Goal: Information Seeking & Learning: Learn about a topic

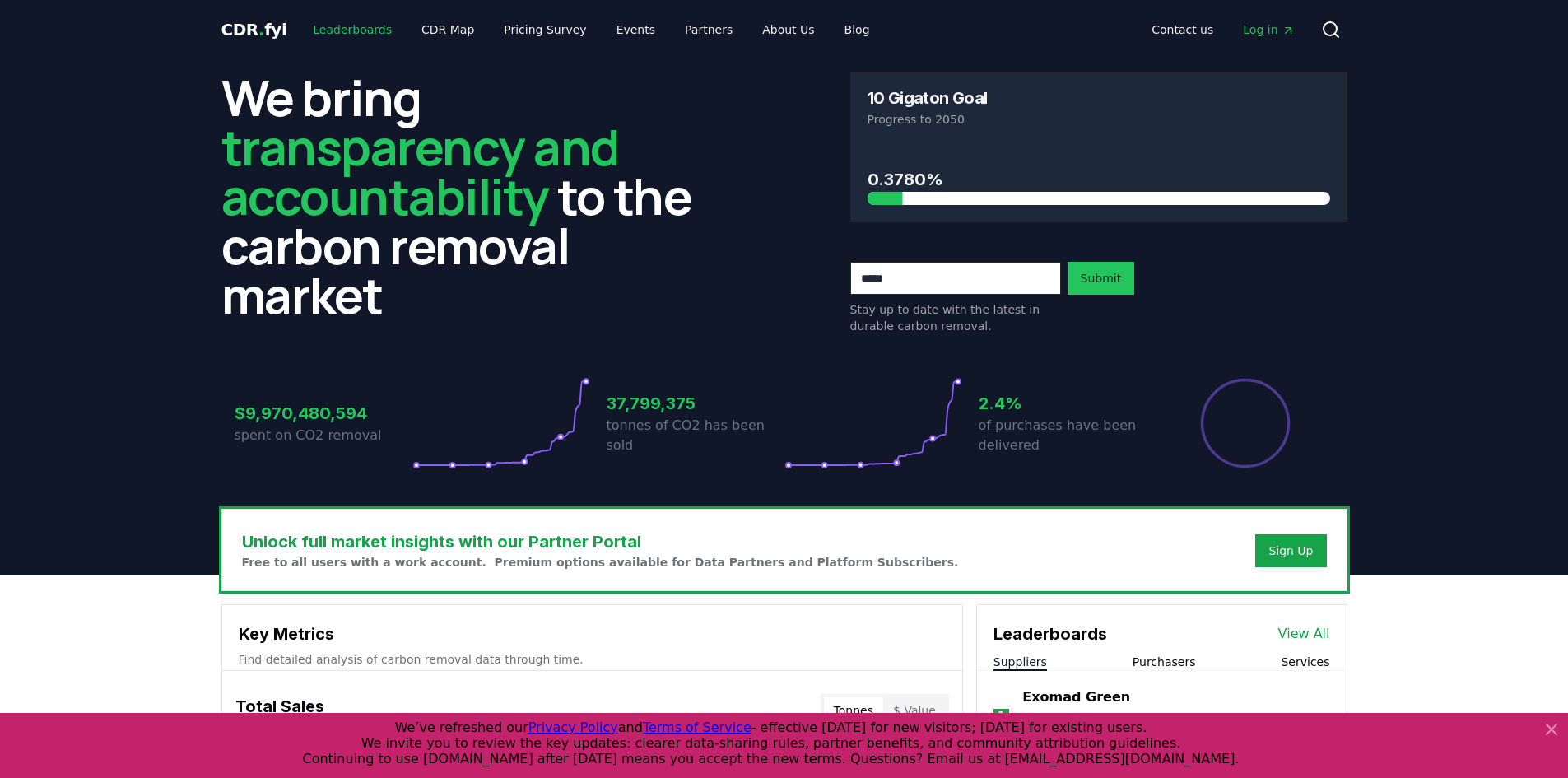
click at [365, 34] on link "Leaderboards" at bounding box center [352, 30] width 105 height 30
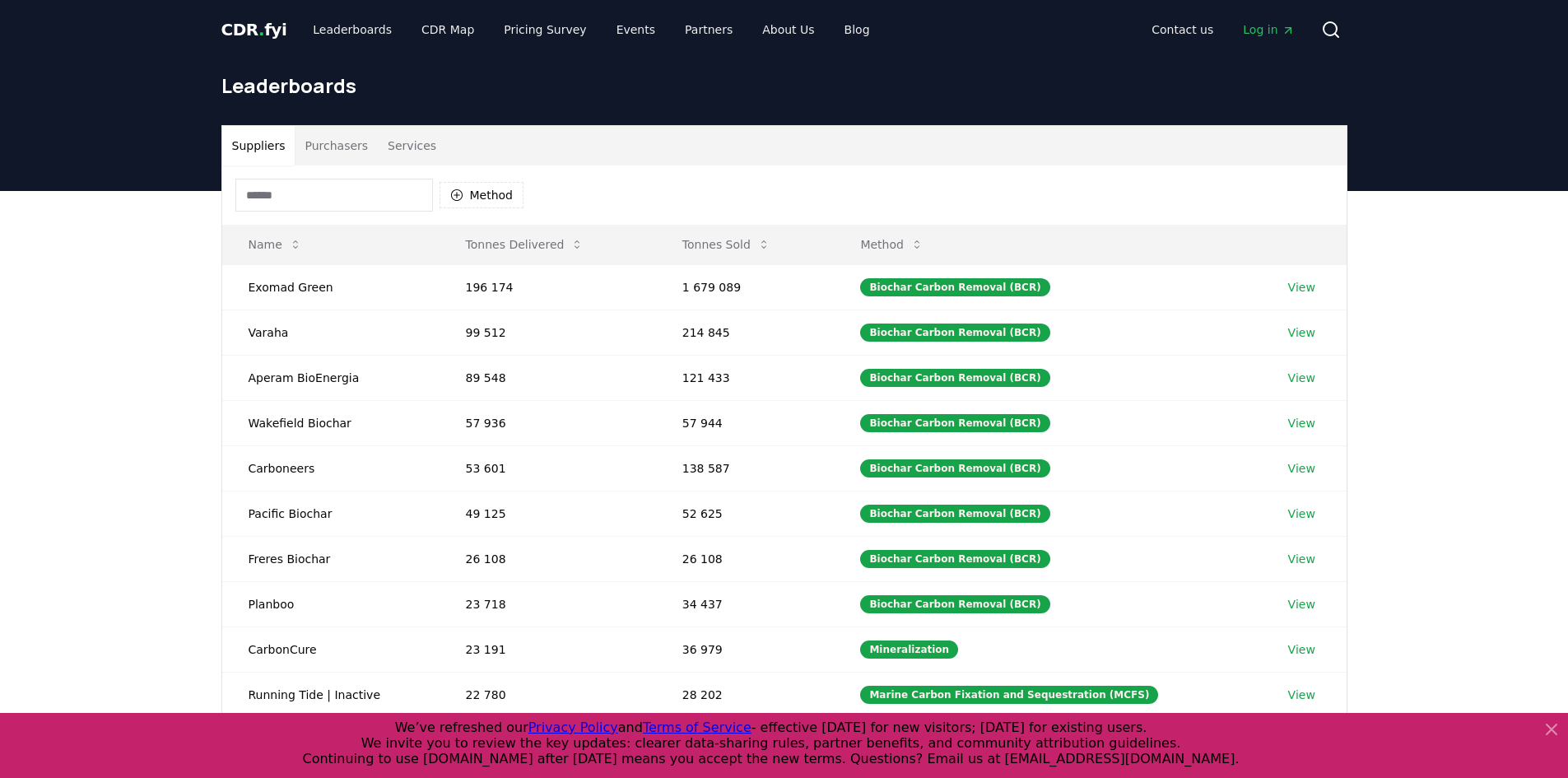
click at [1549, 731] on icon at bounding box center [1551, 729] width 10 height 10
click at [1549, 730] on div "Suppliers Purchasers Services Method Name Tonnes Delivered Tonnes Sold Method E…" at bounding box center [784, 521] width 1568 height 660
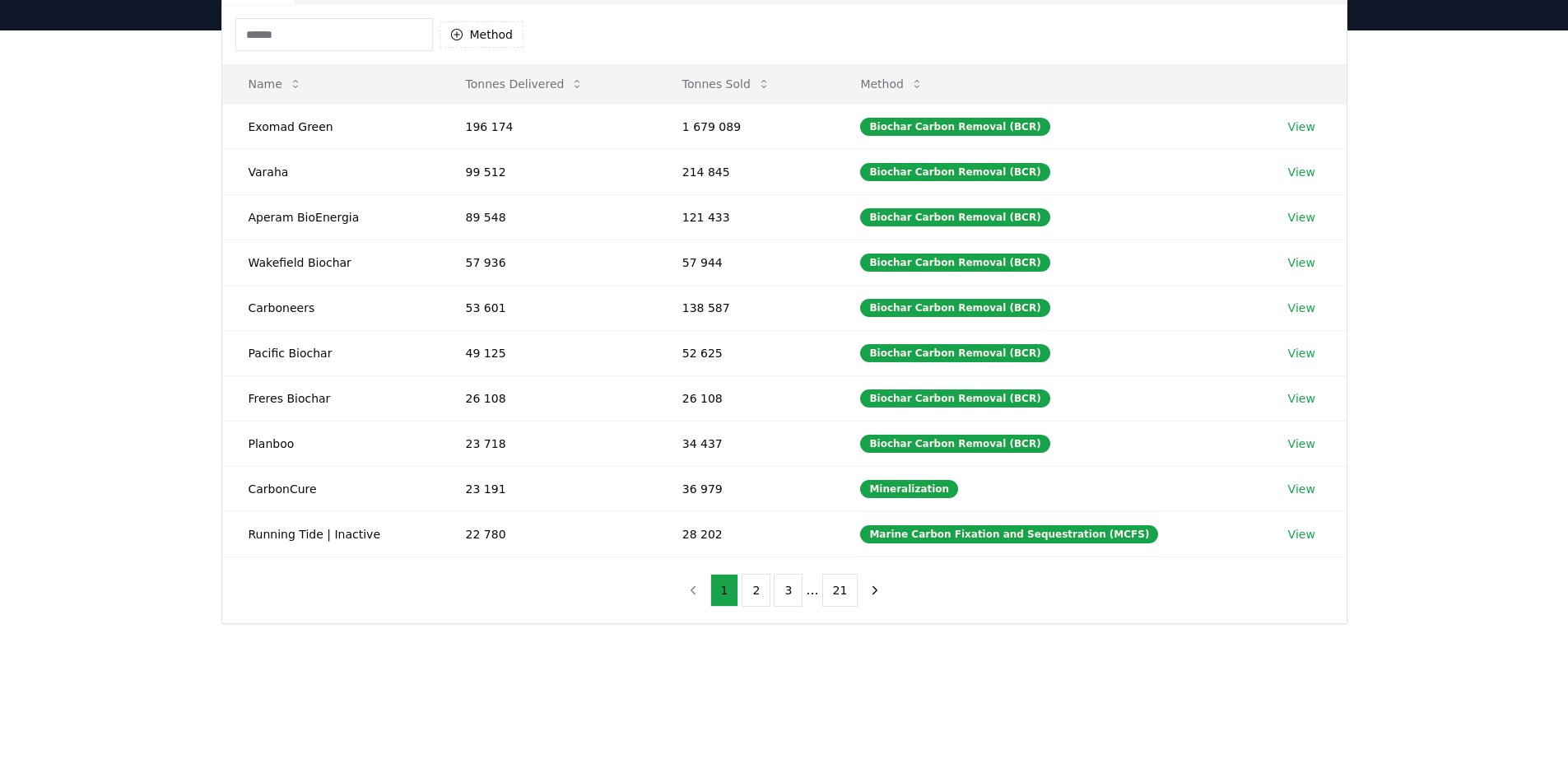
scroll to position [165, 0]
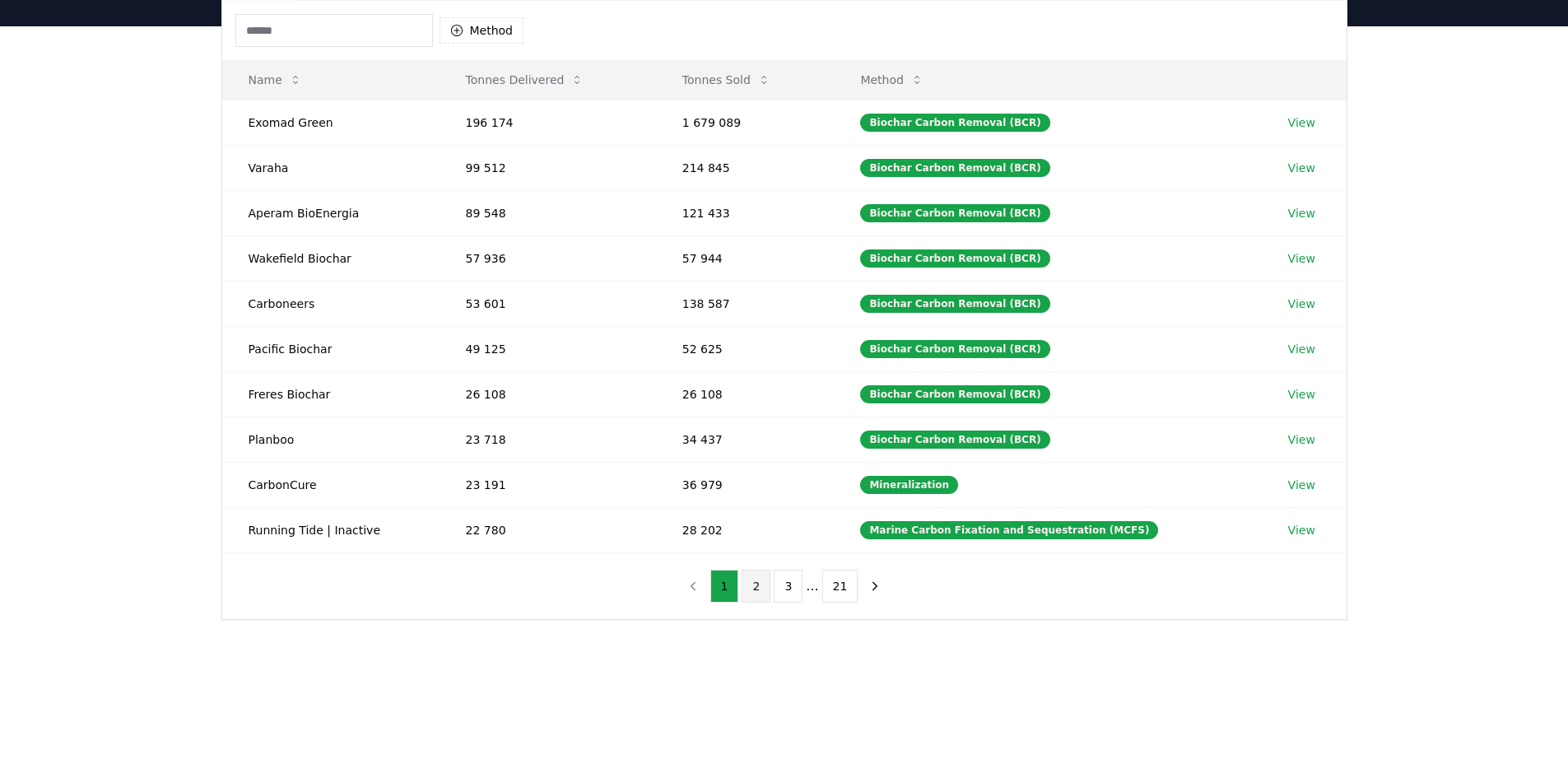
click at [757, 591] on button "2" at bounding box center [756, 585] width 29 height 33
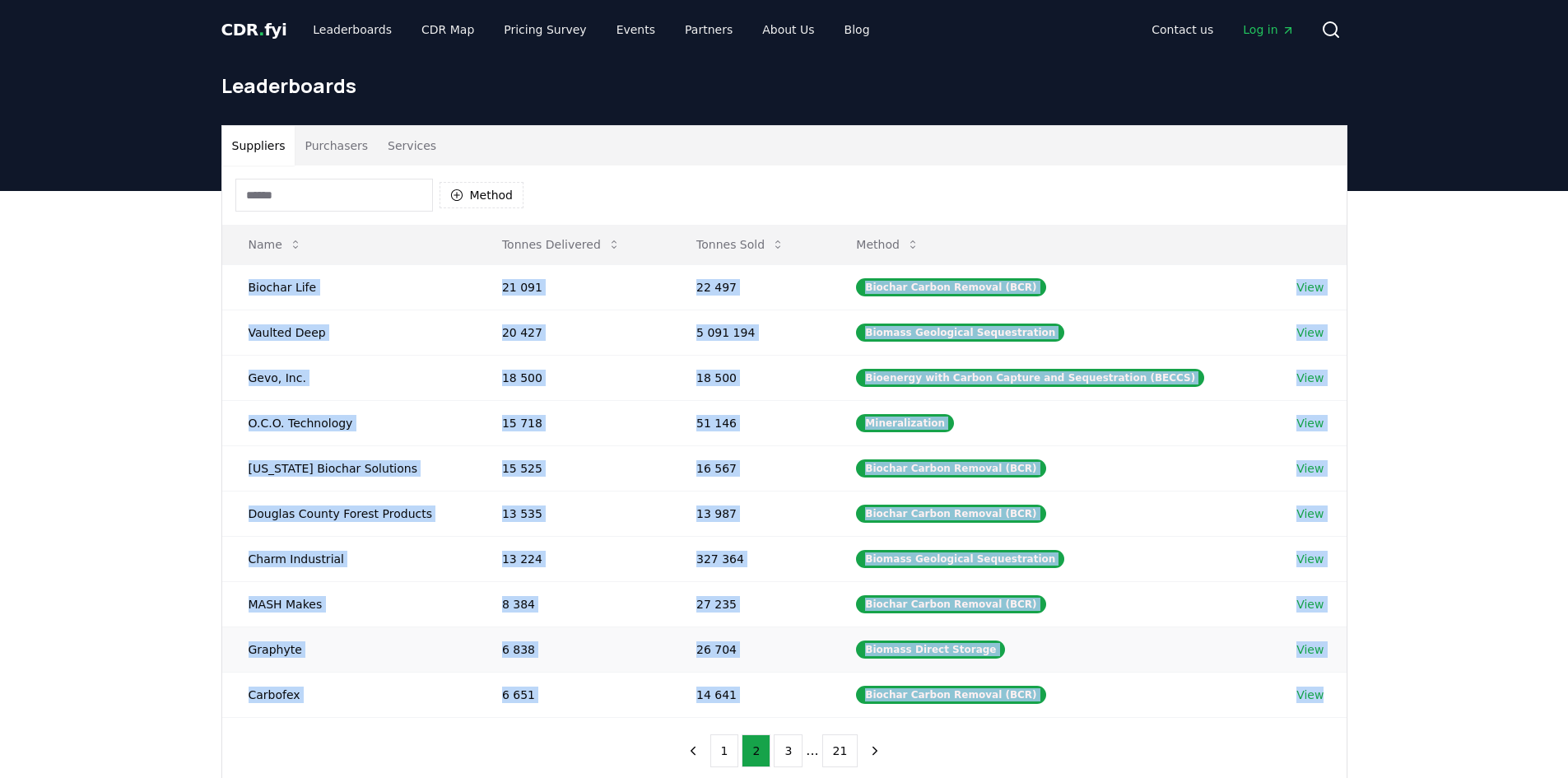
scroll to position [82, 0]
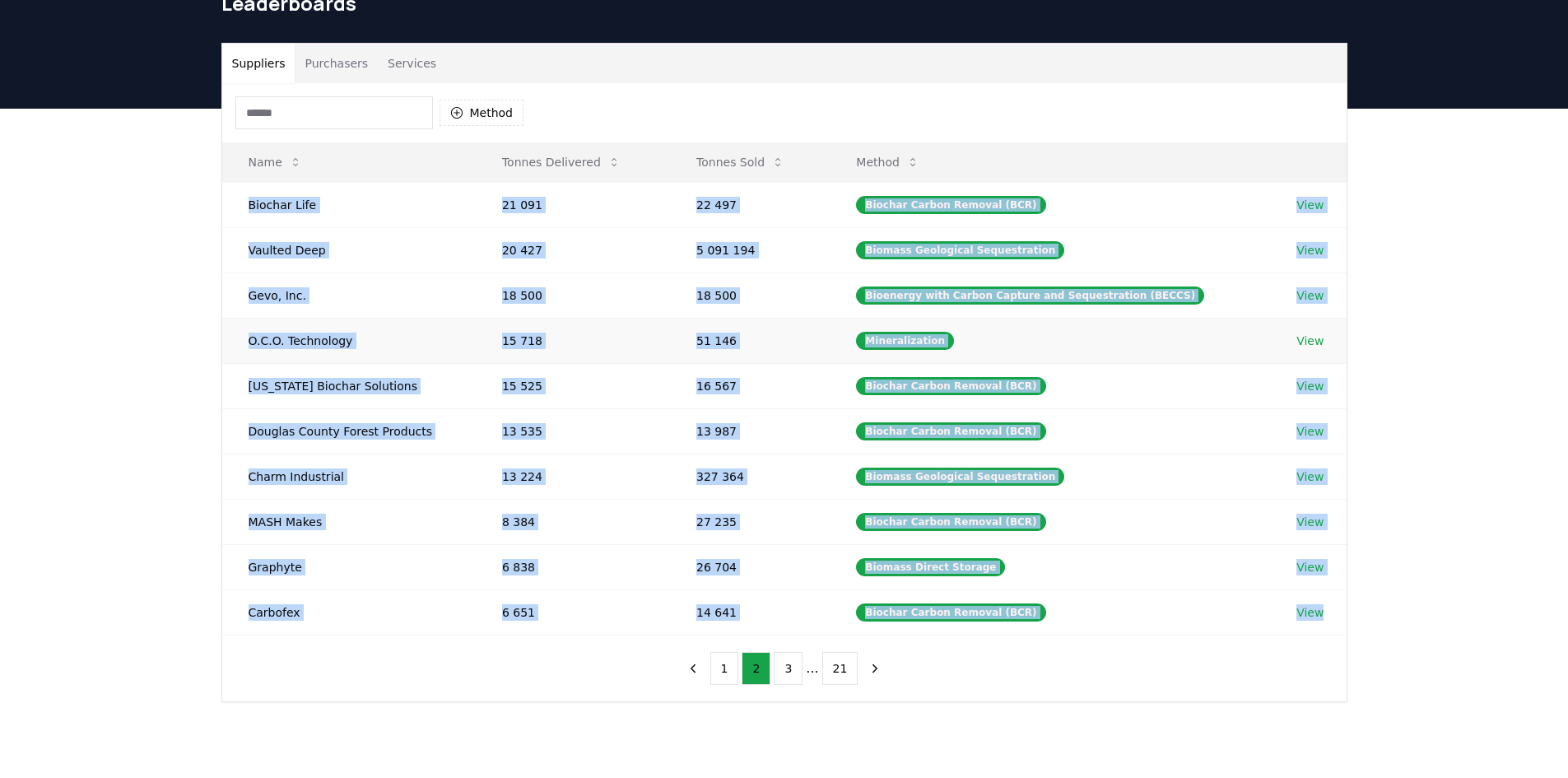
click at [1307, 346] on link "View" at bounding box center [1309, 340] width 27 height 17
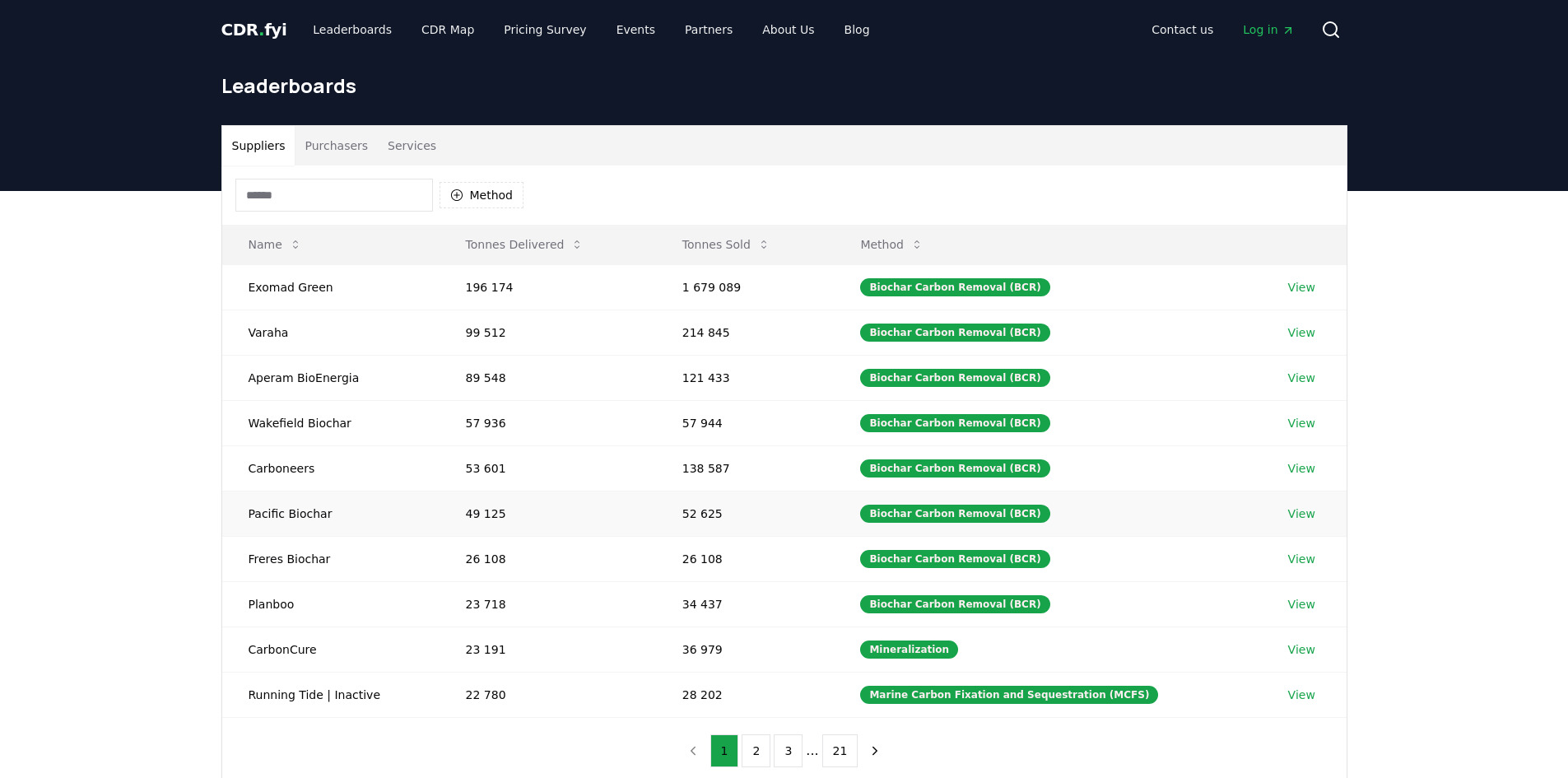
scroll to position [82, 0]
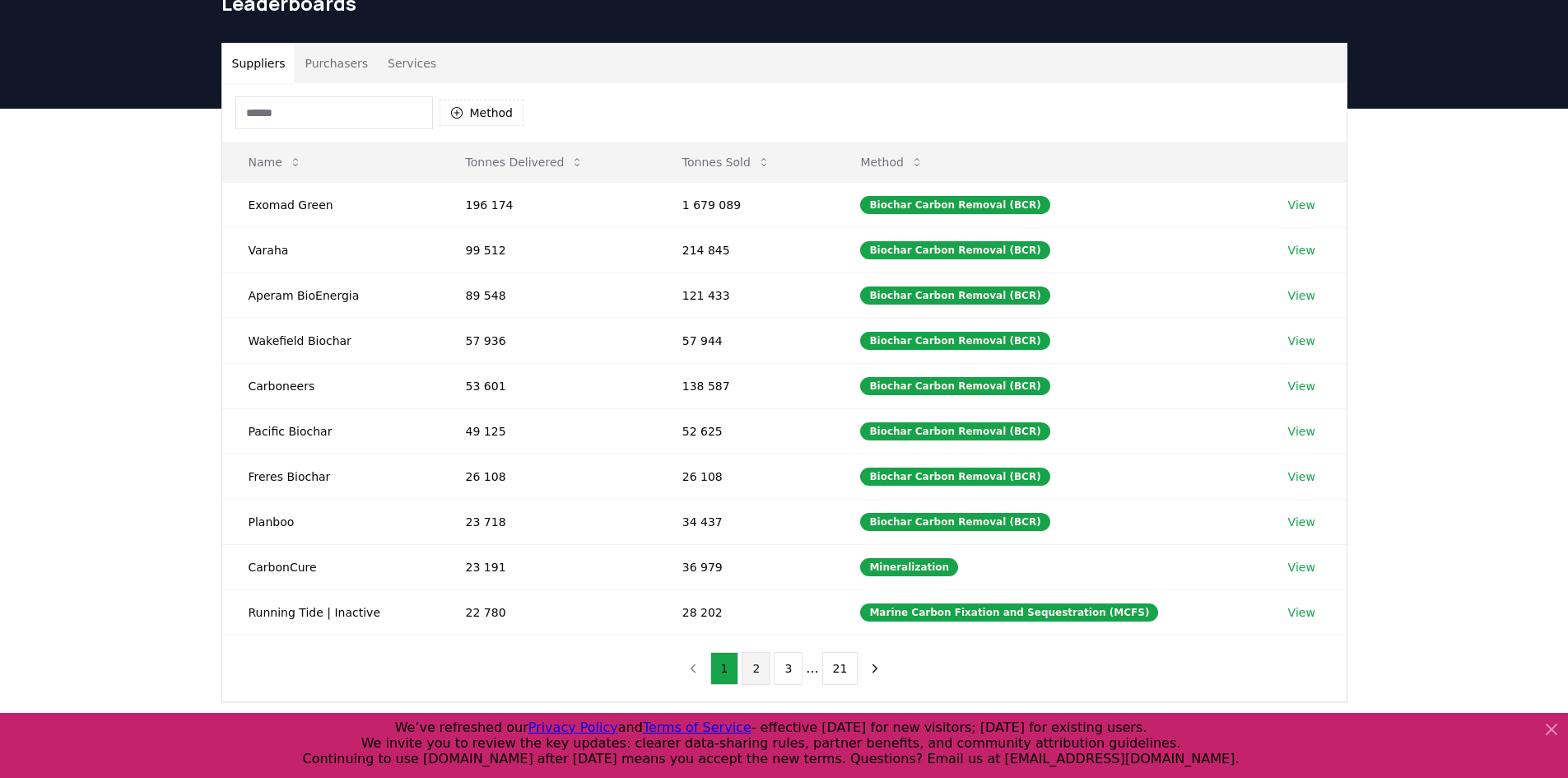
click at [765, 667] on button "2" at bounding box center [756, 668] width 29 height 33
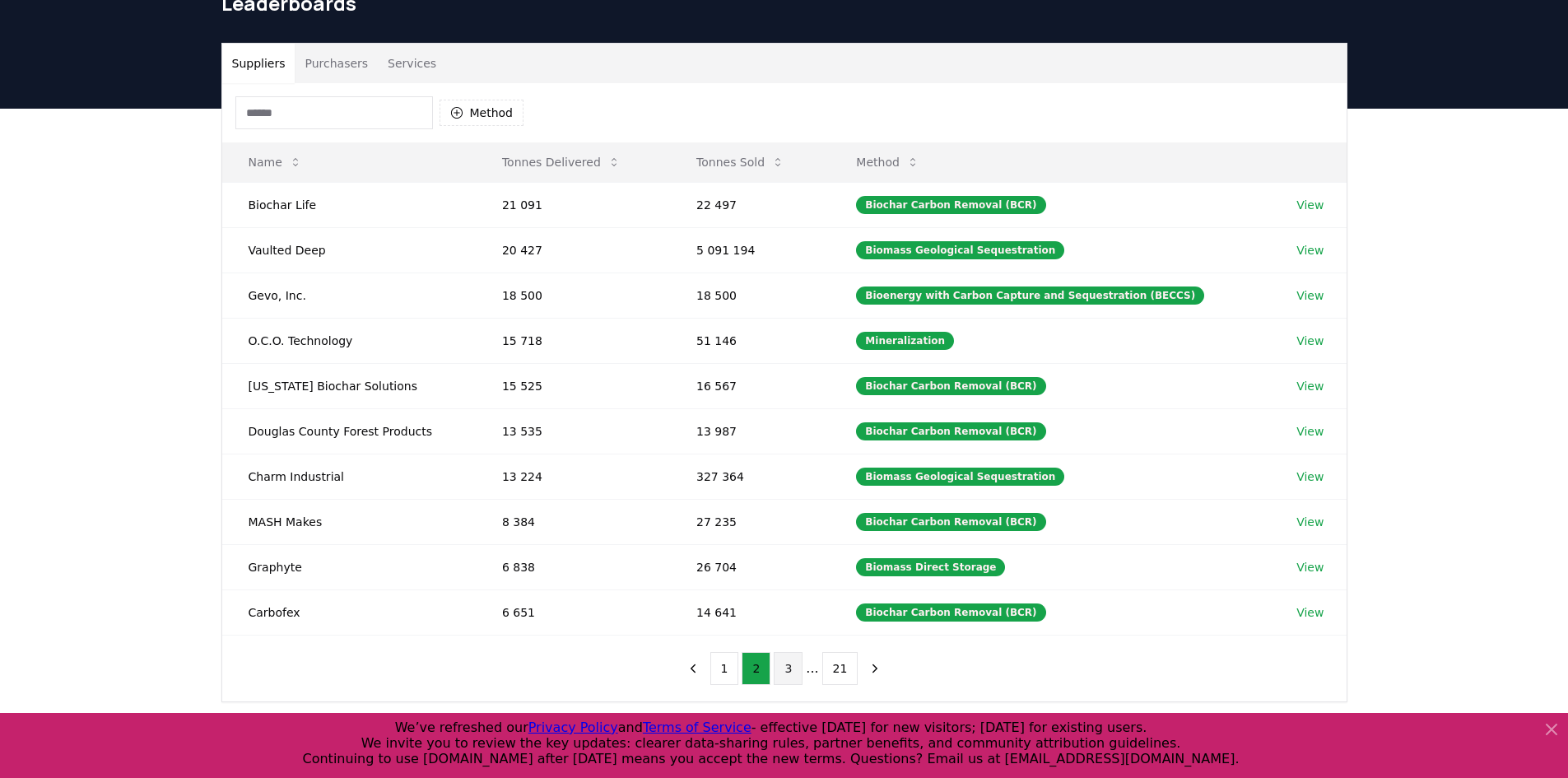
click at [785, 669] on button "3" at bounding box center [787, 668] width 29 height 33
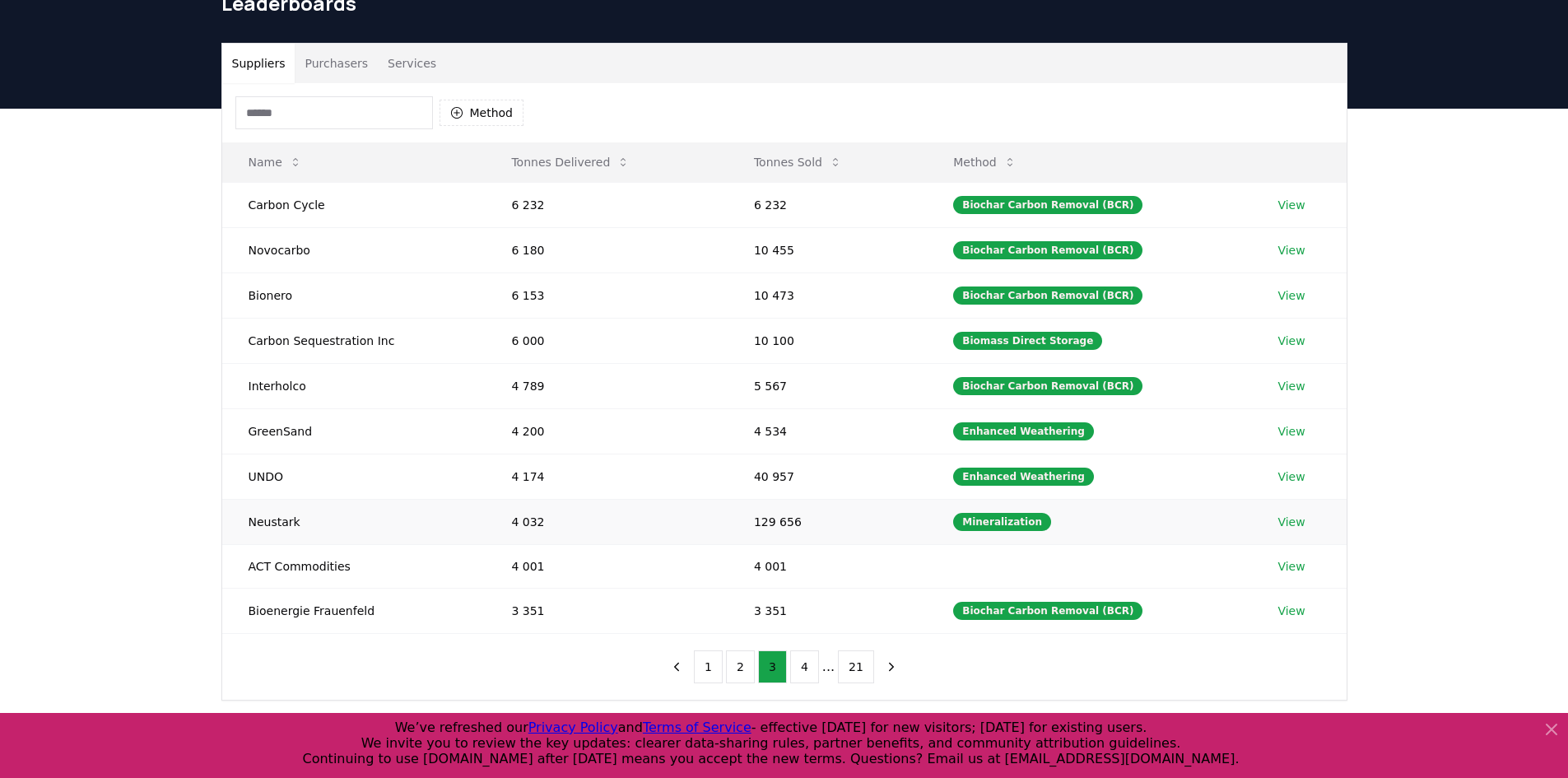
click at [1283, 528] on link "View" at bounding box center [1290, 522] width 27 height 17
